Goal: Task Accomplishment & Management: Complete application form

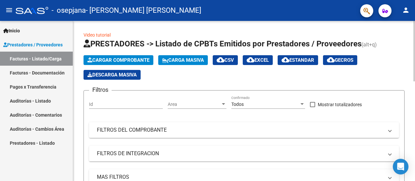
click at [122, 59] on span "Cargar Comprobante" at bounding box center [118, 60] width 62 height 6
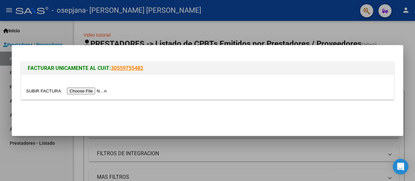
click at [93, 90] on input "file" at bounding box center [67, 90] width 83 height 7
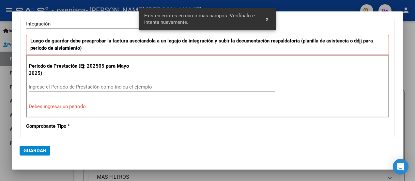
scroll to position [167, 0]
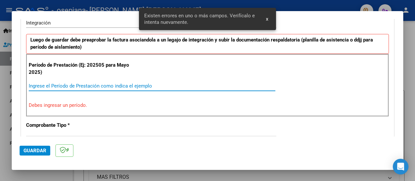
click at [74, 85] on input "Ingrese el Período de Prestación como indica el ejemplo" at bounding box center [152, 86] width 247 height 6
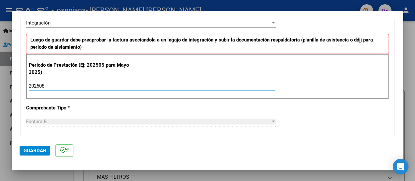
type input "202508"
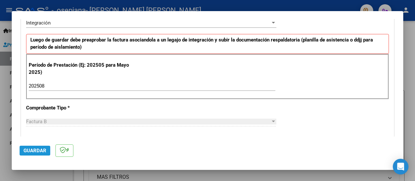
click at [45, 151] on span "Guardar" at bounding box center [34, 150] width 23 height 6
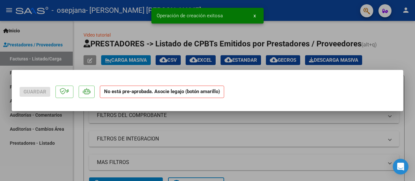
scroll to position [0, 0]
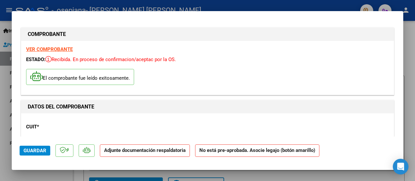
click at [115, 152] on strong "Adjunte documentación respaldatoria" at bounding box center [145, 150] width 82 height 6
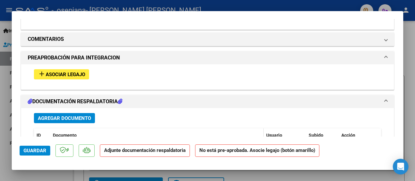
scroll to position [587, 0]
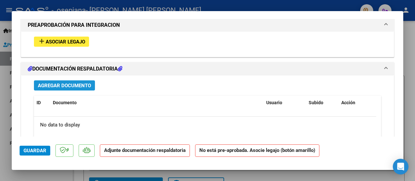
click at [82, 83] on span "Agregar Documento" at bounding box center [64, 86] width 53 height 6
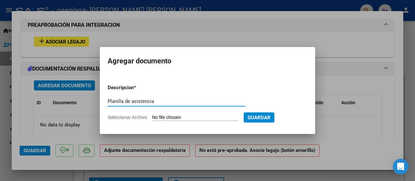
type input "Planilla de asistencia"
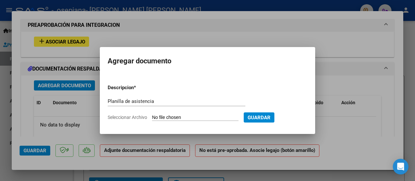
click at [195, 115] on input "Seleccionar Archivo" at bounding box center [195, 117] width 86 height 6
type input "C:\fakepath\Loiza planilla agosto.pdf"
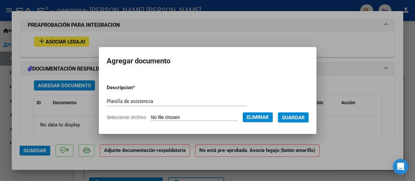
click at [288, 115] on span "Guardar" at bounding box center [293, 117] width 23 height 6
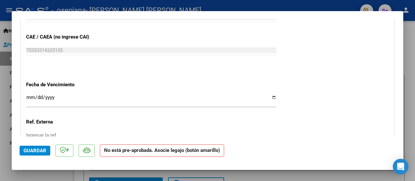
scroll to position [391, 0]
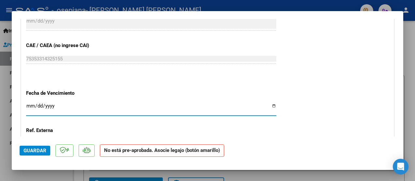
click at [269, 105] on input "Ingresar la fecha" at bounding box center [151, 108] width 250 height 10
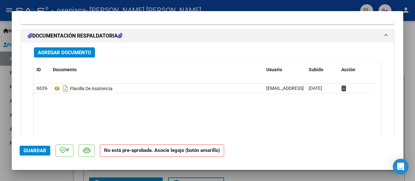
scroll to position [652, 0]
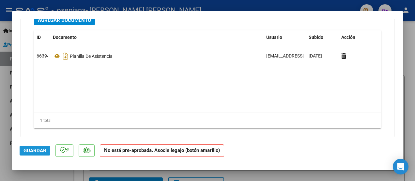
click at [31, 149] on span "Guardar" at bounding box center [34, 150] width 23 height 6
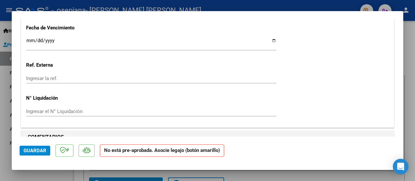
scroll to position [620, 0]
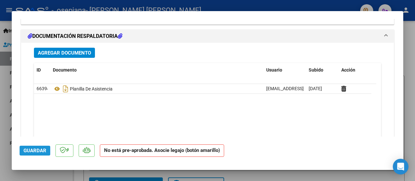
click at [40, 152] on span "Guardar" at bounding box center [34, 150] width 23 height 6
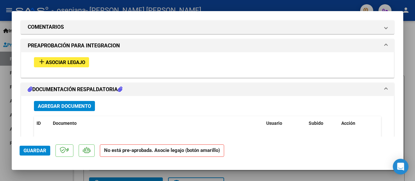
scroll to position [565, 0]
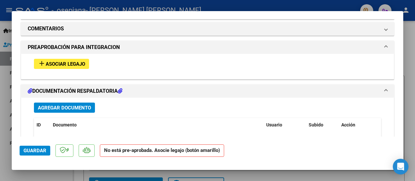
click at [6, 61] on div at bounding box center [207, 90] width 415 height 181
type input "$ 0,00"
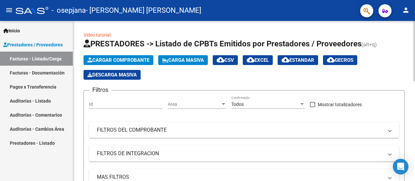
click at [139, 56] on button "Cargar Comprobante" at bounding box center [118, 60] width 70 height 10
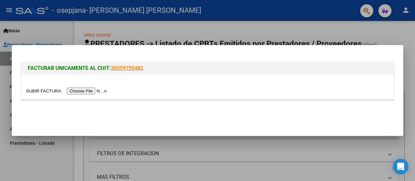
click at [83, 90] on input "file" at bounding box center [67, 90] width 83 height 7
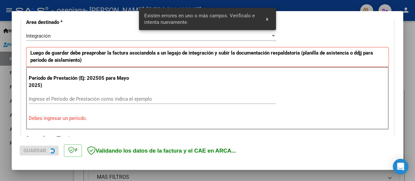
scroll to position [155, 0]
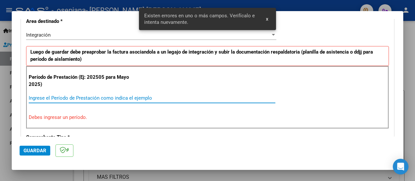
click at [67, 99] on input "Ingrese el Período de Prestación como indica el ejemplo" at bounding box center [152, 98] width 247 height 6
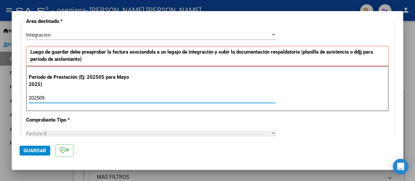
type input "202509"
click at [35, 152] on span "Guardar" at bounding box center [34, 150] width 23 height 6
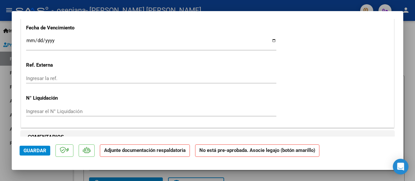
scroll to position [554, 0]
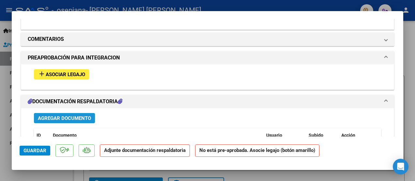
click at [65, 116] on span "Agregar Documento" at bounding box center [64, 118] width 53 height 6
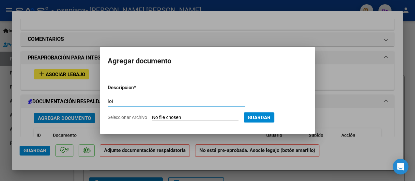
type input "loi"
click at [193, 113] on form "Descripcion * loi Escriba aquí una descripcion Seleccionar Archivo Guardar" at bounding box center [208, 102] width 200 height 47
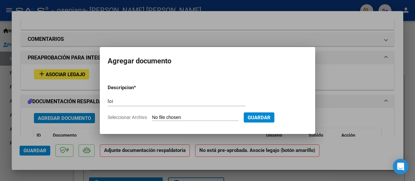
click at [192, 119] on input "Seleccionar Archivo" at bounding box center [195, 117] width 86 height 6
type input "C:\fakepath\planilla Loiza [DATE].pdf"
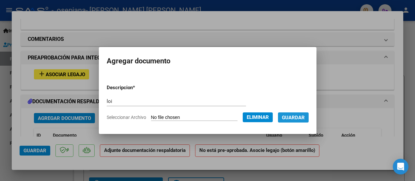
click at [304, 117] on span "Guardar" at bounding box center [293, 117] width 23 height 6
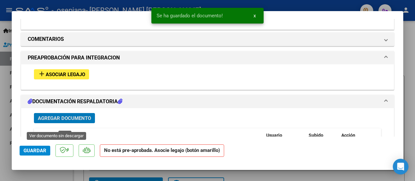
scroll to position [587, 0]
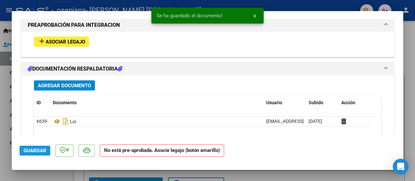
click at [36, 148] on span "Guardar" at bounding box center [34, 150] width 23 height 6
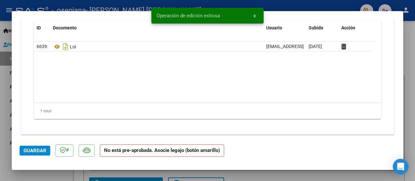
scroll to position [663, 0]
